Goal: Browse casually

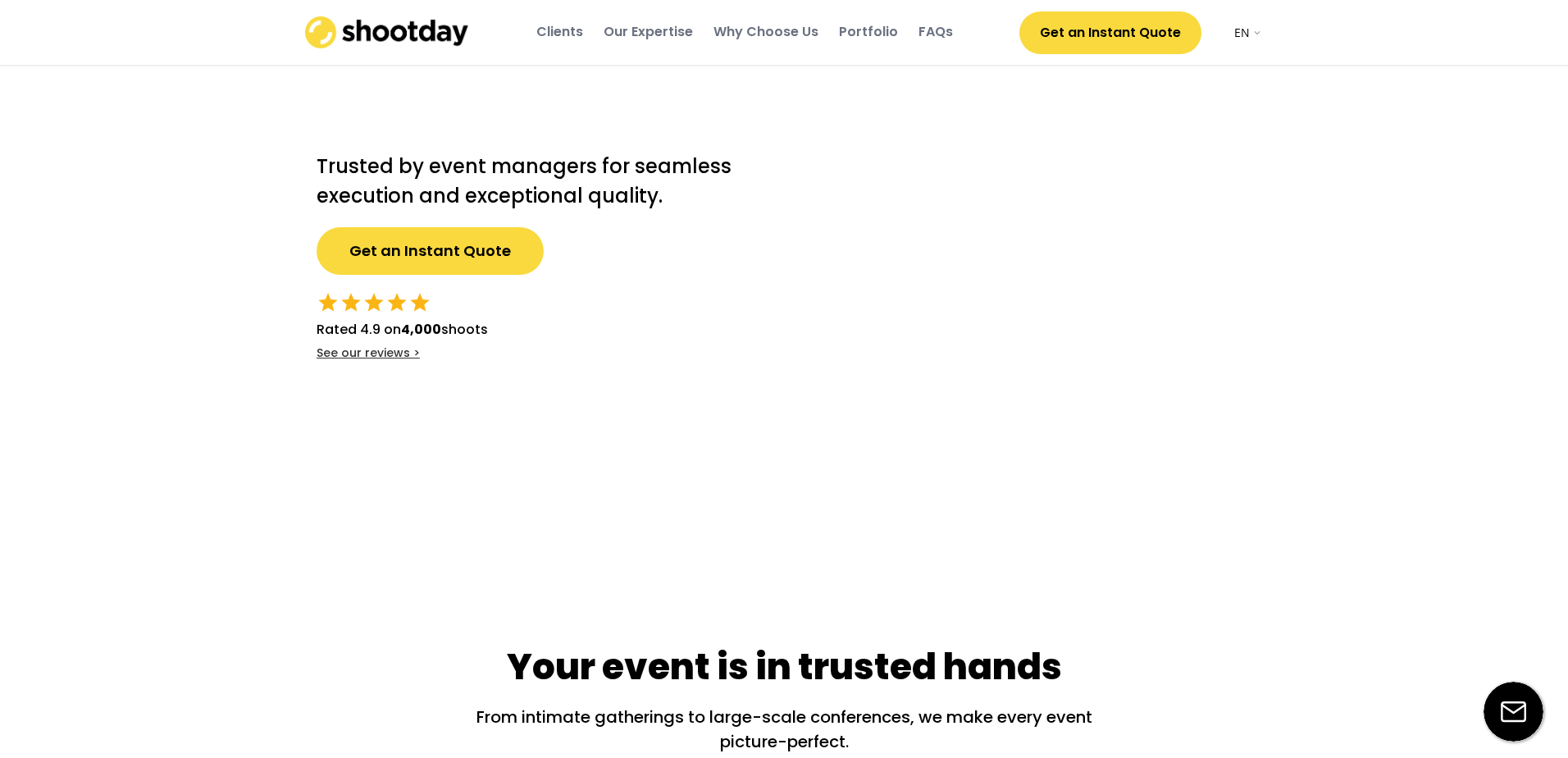
select select ""en""
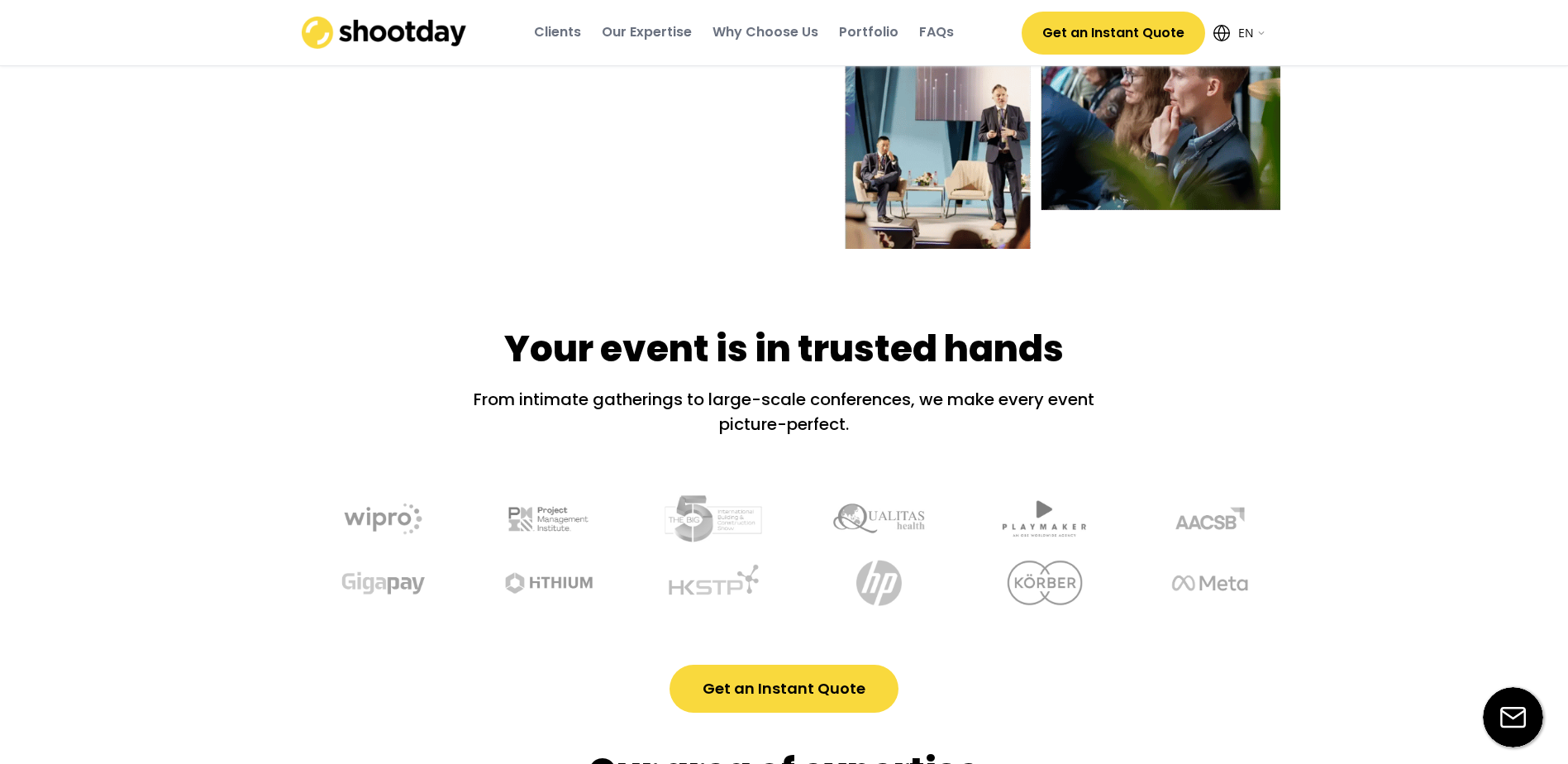
scroll to position [330, 0]
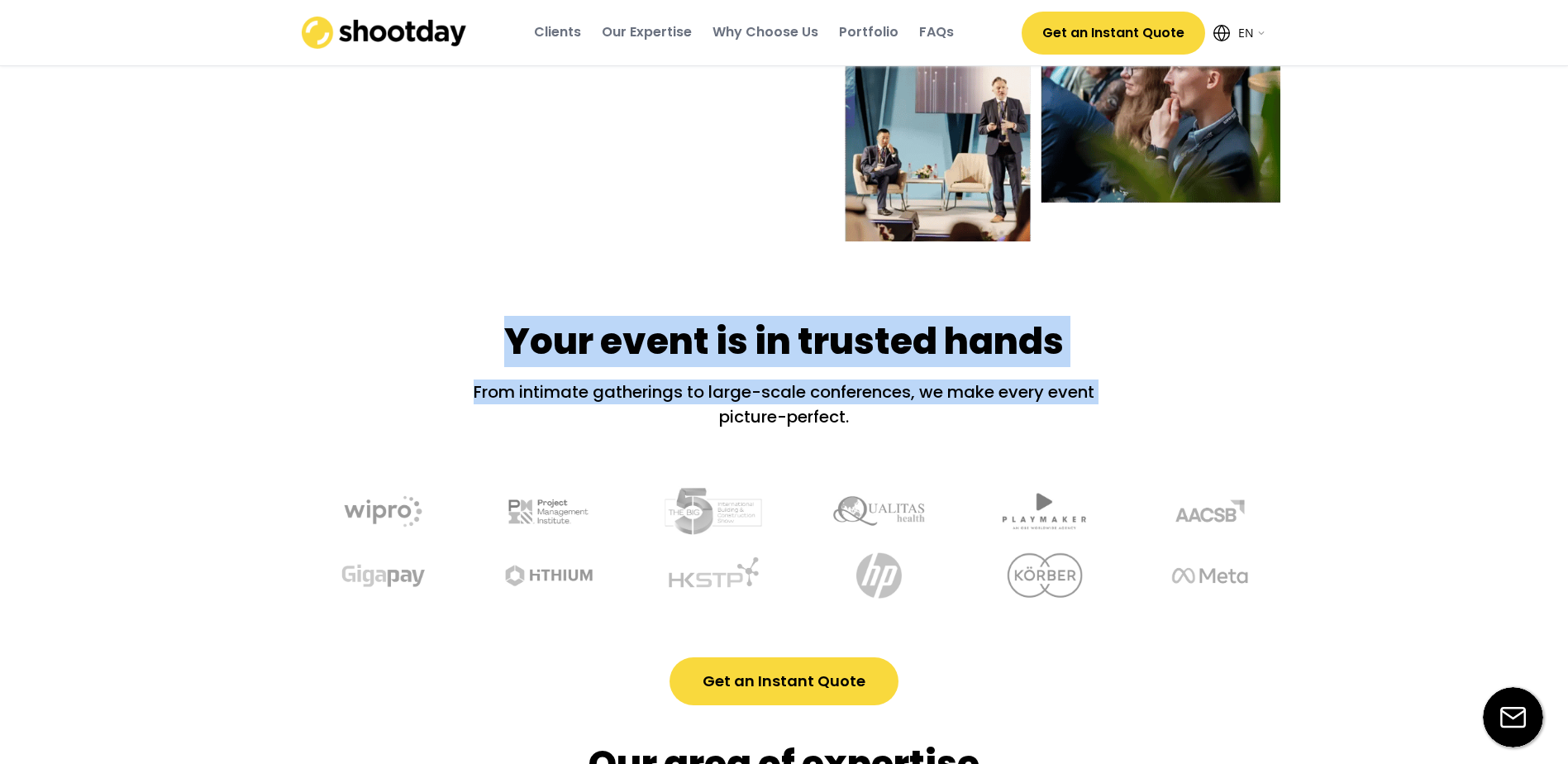
drag, startPoint x: 497, startPoint y: 344, endPoint x: 1140, endPoint y: 317, distance: 643.6
click at [1140, 317] on div "Your event is in trusted hands From intimate gatherings to large-scale conferen…" at bounding box center [784, 494] width 992 height 422
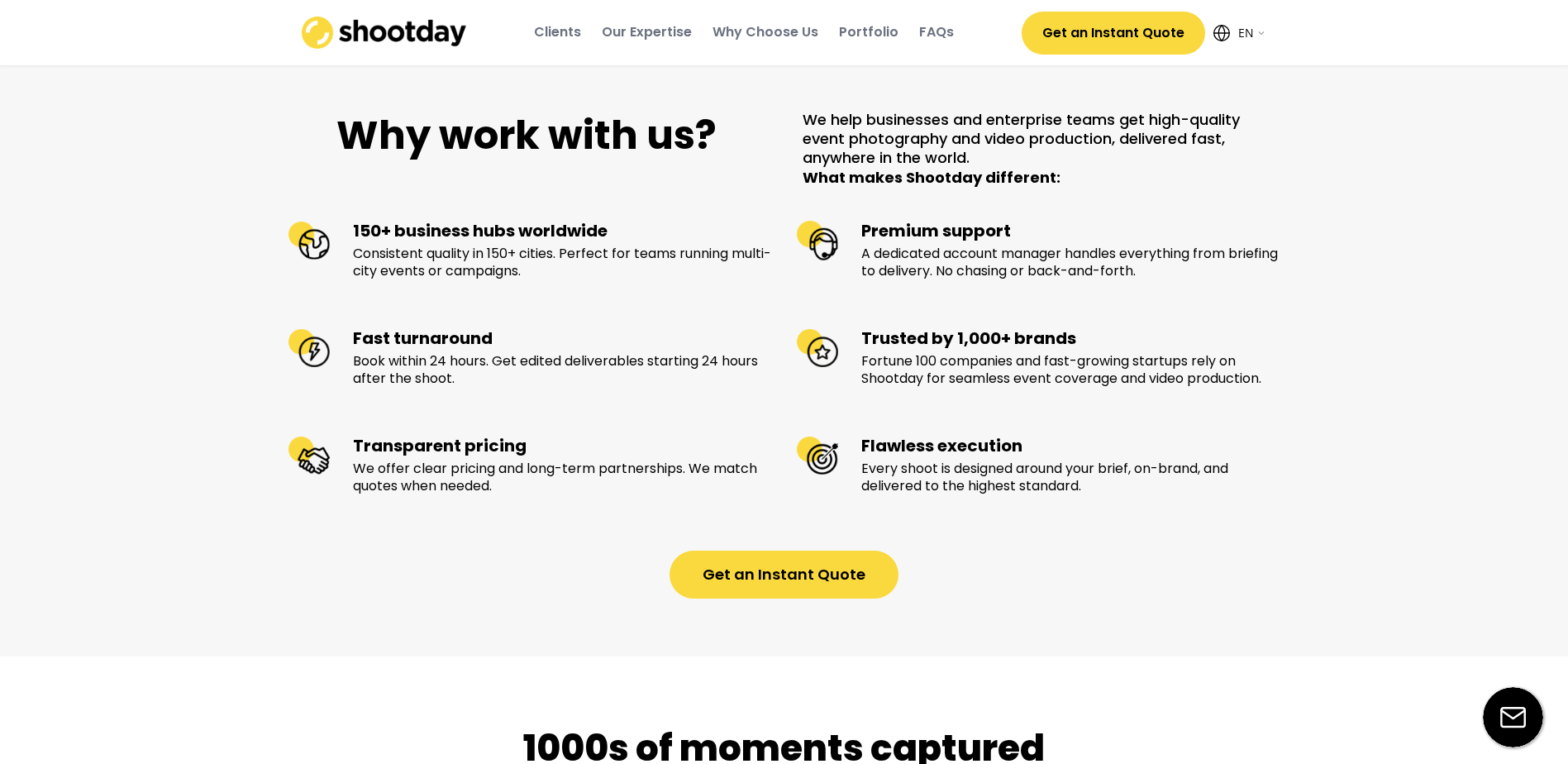
scroll to position [1736, 0]
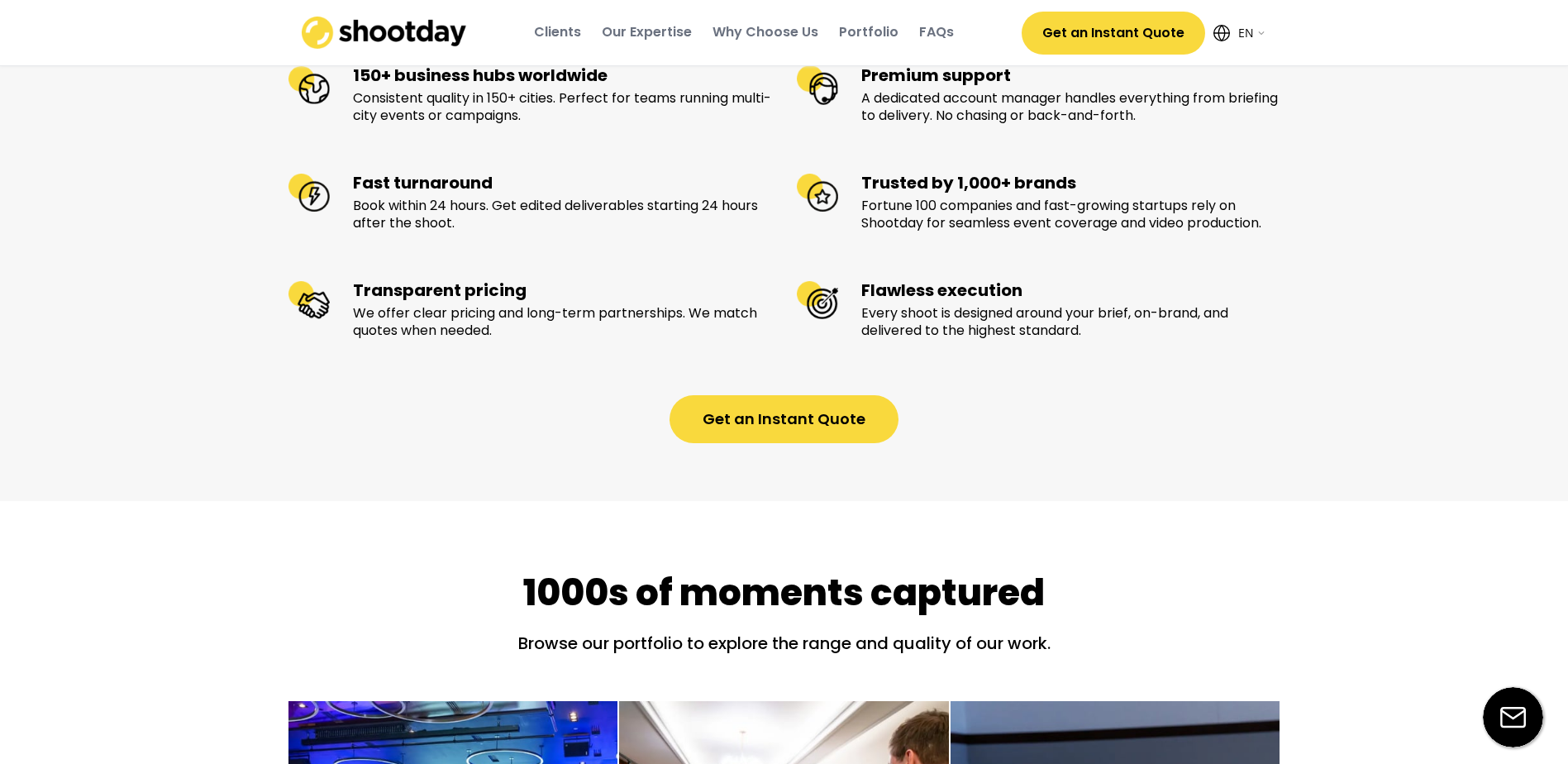
click at [571, 32] on div "Clients" at bounding box center [557, 32] width 47 height 18
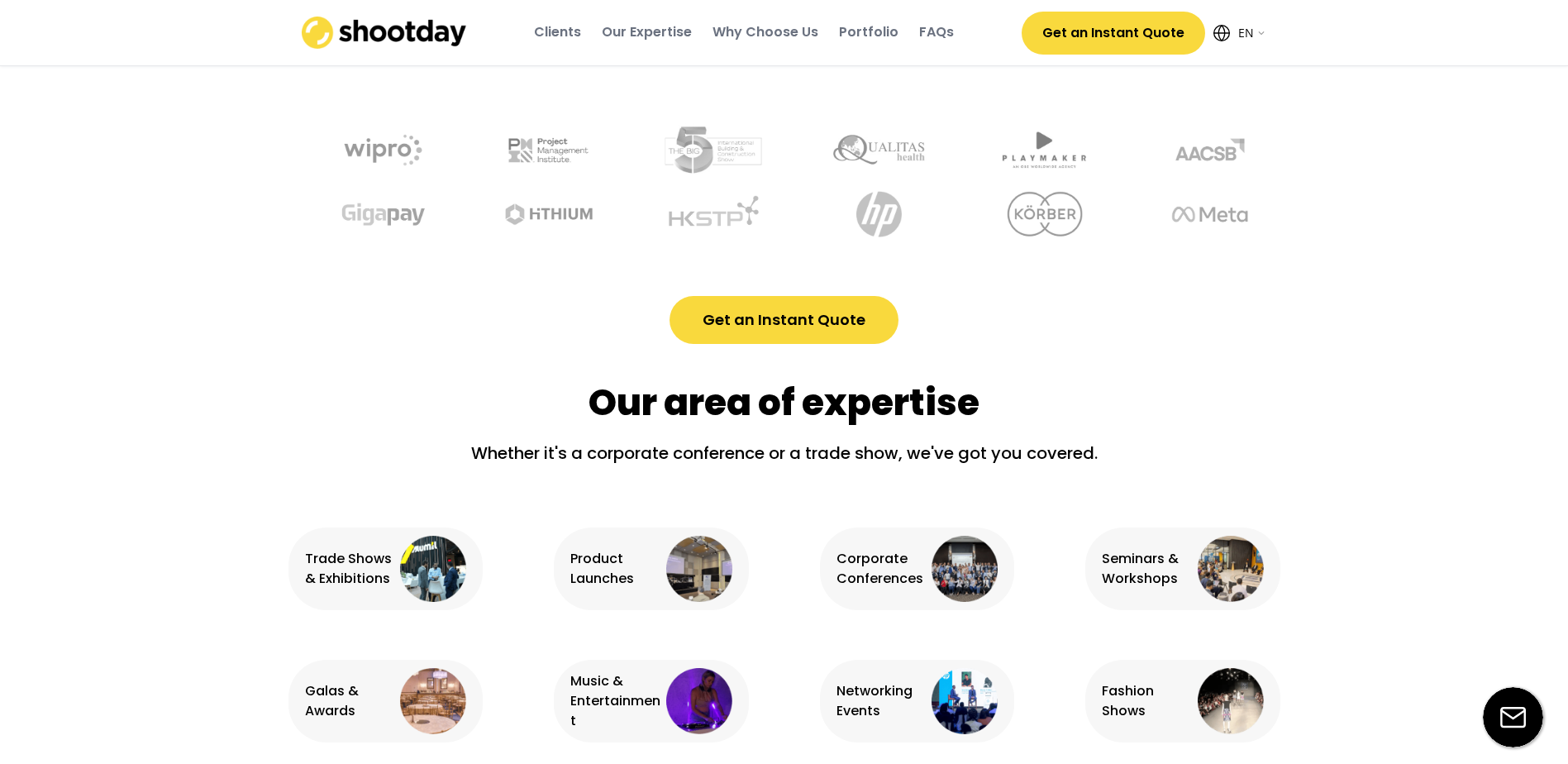
scroll to position [613, 0]
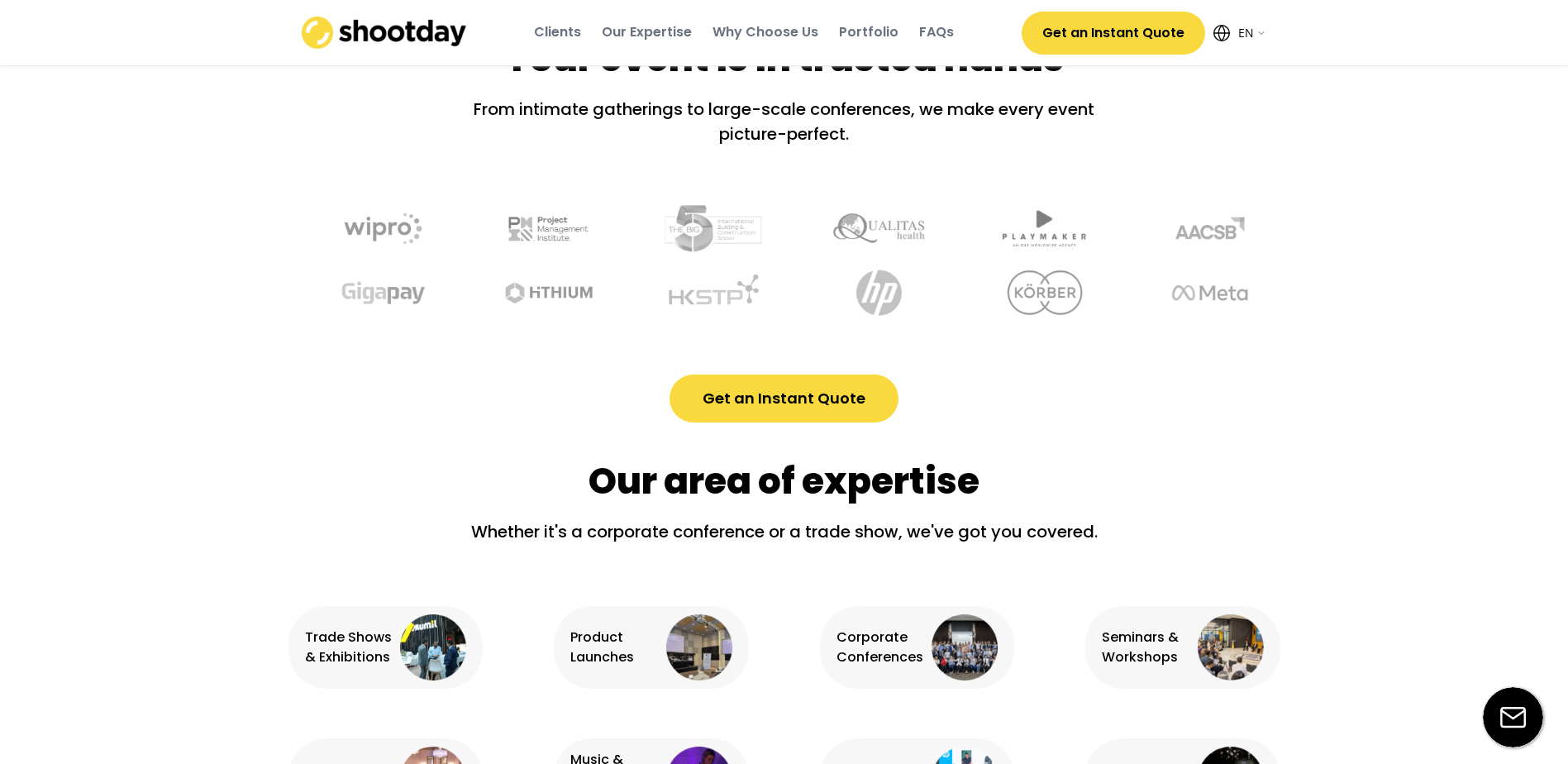
click at [876, 29] on div "Portfolio" at bounding box center [869, 32] width 60 height 18
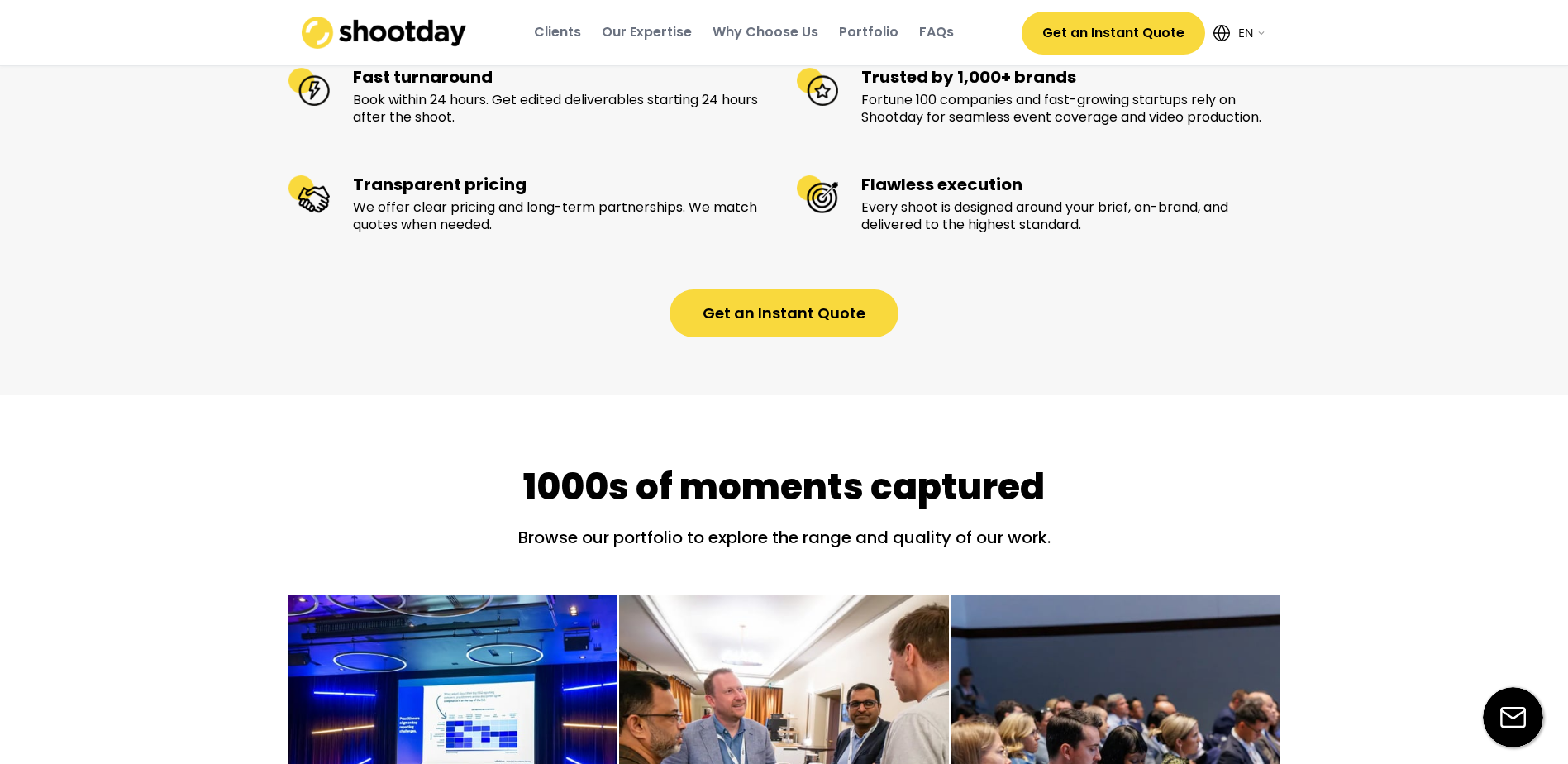
scroll to position [2256, 0]
